Goal: Navigation & Orientation: Find specific page/section

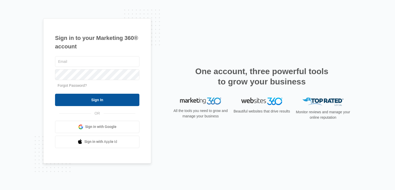
type input "[PERSON_NAME][EMAIL_ADDRESS][DOMAIN_NAME]"
click at [96, 99] on input "Sign In" at bounding box center [97, 100] width 84 height 12
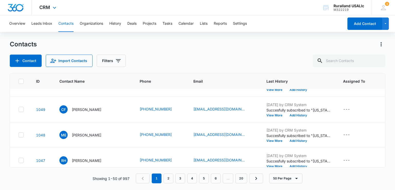
scroll to position [26, 0]
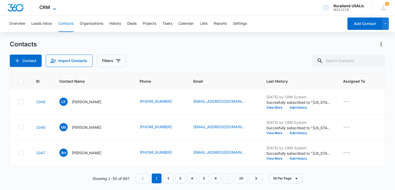
click at [55, 6] on icon at bounding box center [54, 9] width 6 height 6
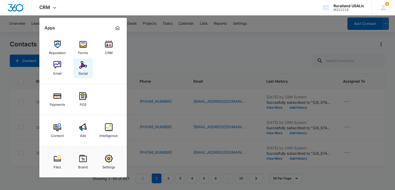
click at [85, 68] on img at bounding box center [83, 65] width 8 height 8
click at [83, 66] on button "Import Contacts" at bounding box center [69, 60] width 47 height 12
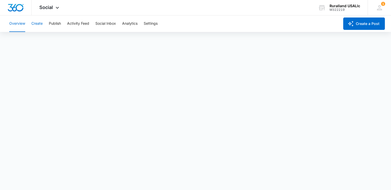
click at [38, 24] on button "Create" at bounding box center [36, 23] width 11 height 16
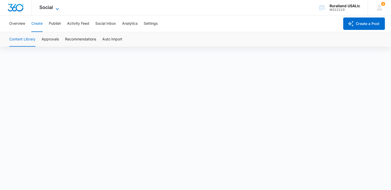
click at [57, 7] on icon at bounding box center [57, 9] width 6 height 6
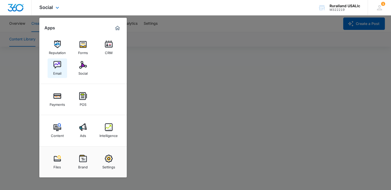
click at [57, 67] on img at bounding box center [57, 65] width 8 height 8
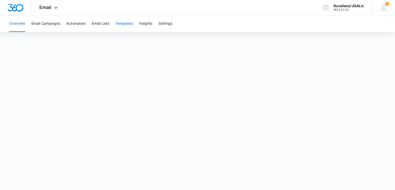
click at [125, 23] on button "Templates" at bounding box center [123, 23] width 17 height 16
